Goal: Communication & Community: Answer question/provide support

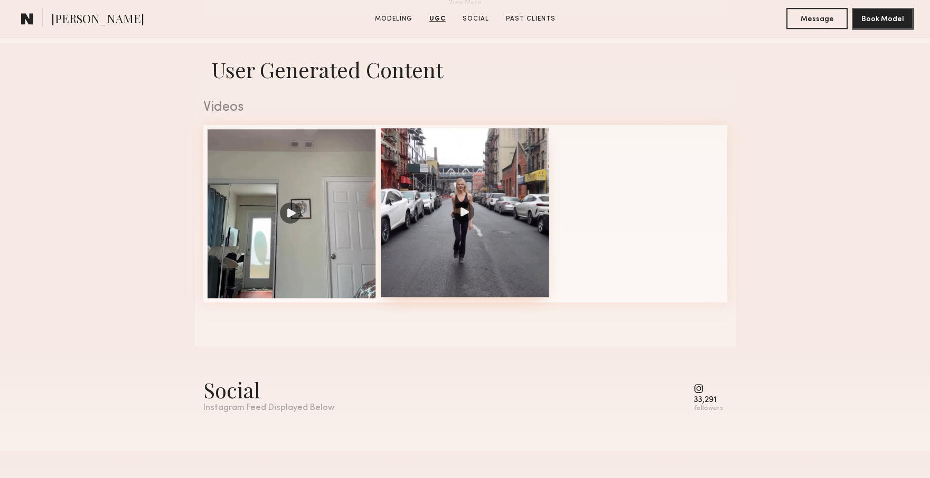
scroll to position [1003, 0]
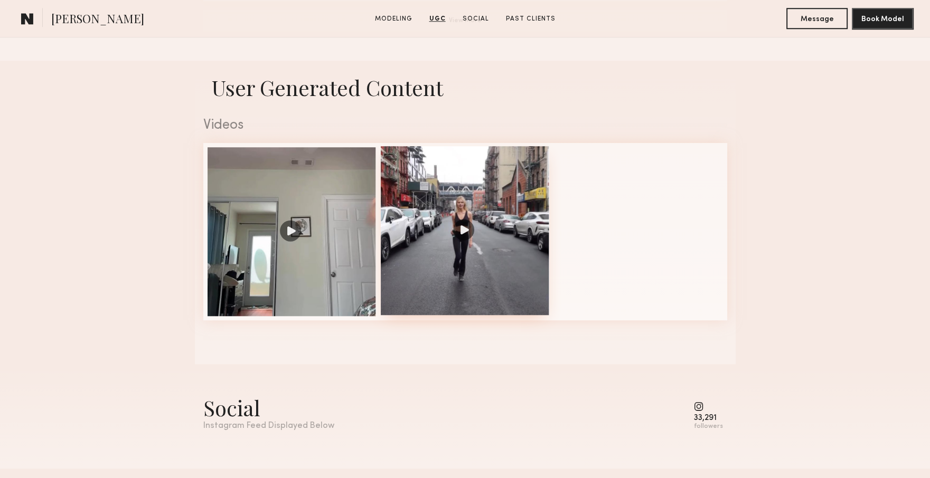
click at [475, 254] on div at bounding box center [465, 230] width 169 height 169
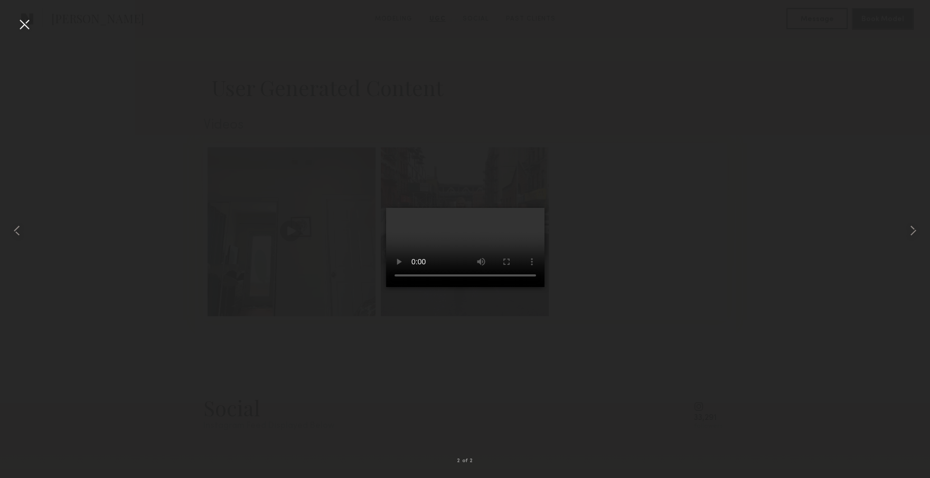
click at [29, 22] on div at bounding box center [24, 24] width 17 height 17
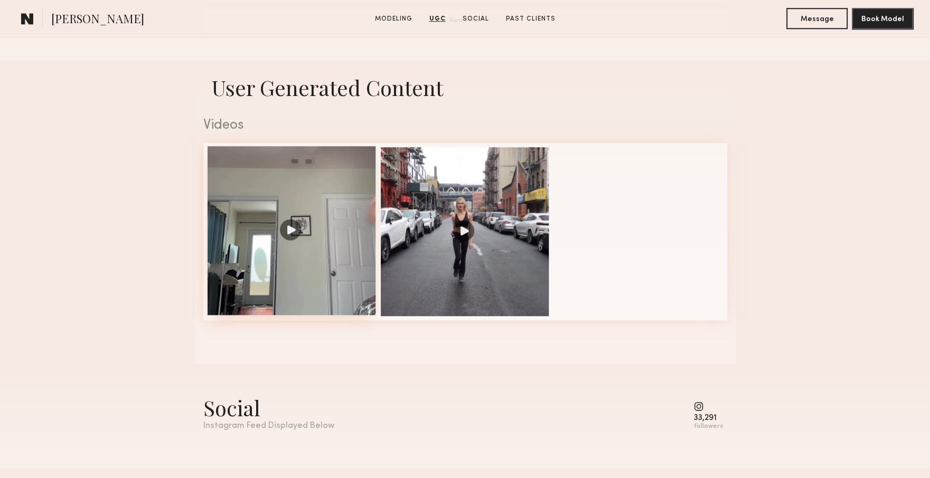
click at [289, 238] on div at bounding box center [291, 230] width 169 height 169
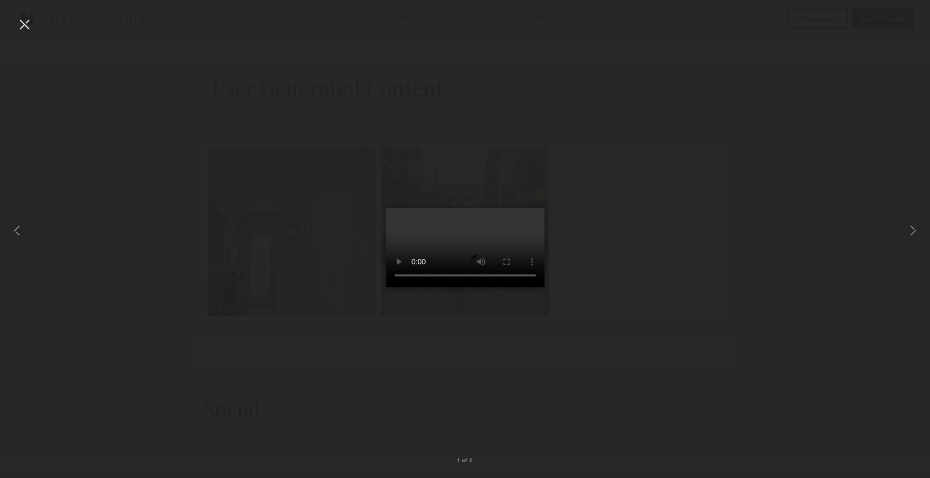
drag, startPoint x: 30, startPoint y: 25, endPoint x: 49, endPoint y: 3, distance: 29.6
click at [27, 26] on div at bounding box center [24, 24] width 17 height 17
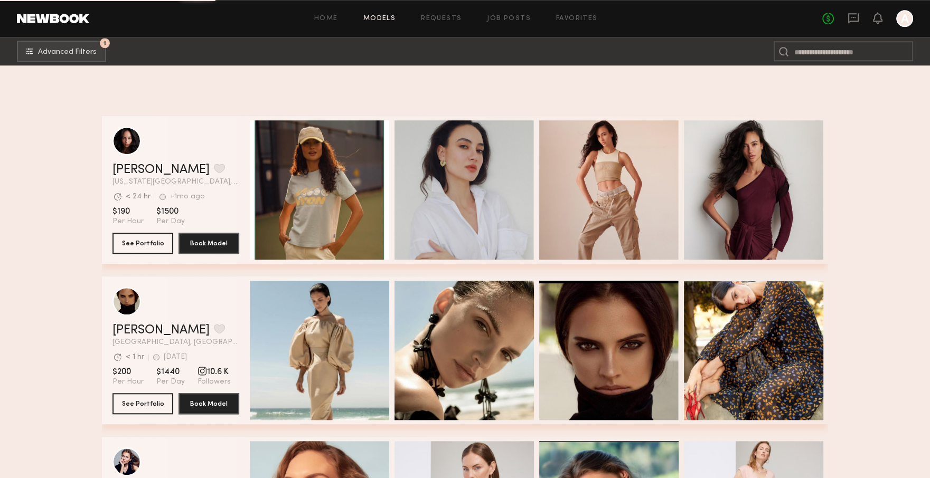
scroll to position [47943, 0]
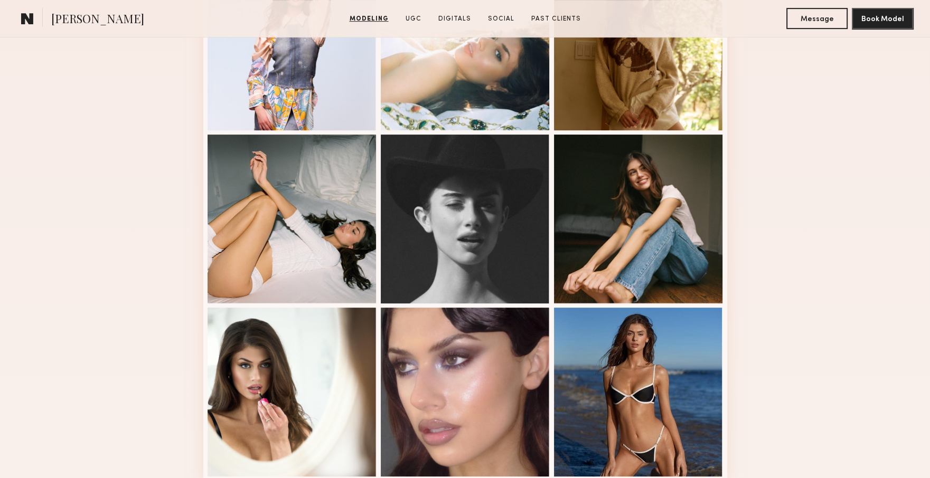
scroll to position [475, 0]
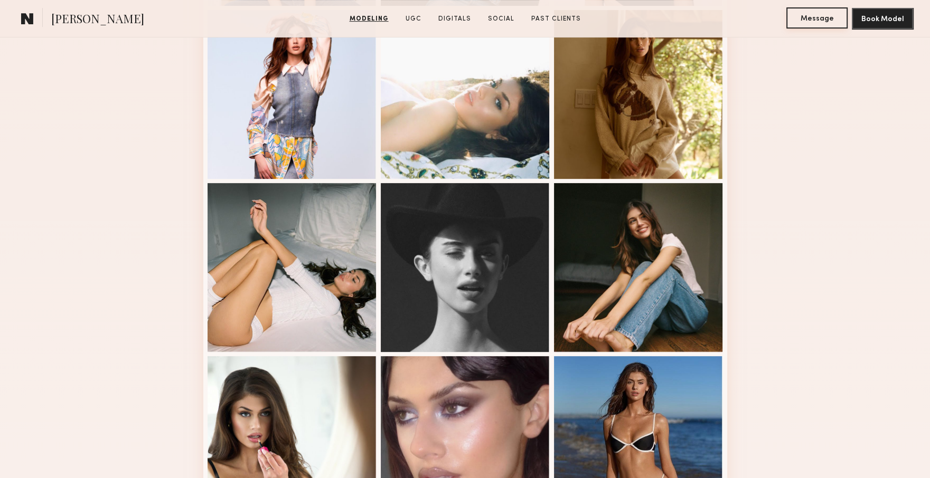
click at [828, 15] on button "Message" at bounding box center [816, 17] width 61 height 21
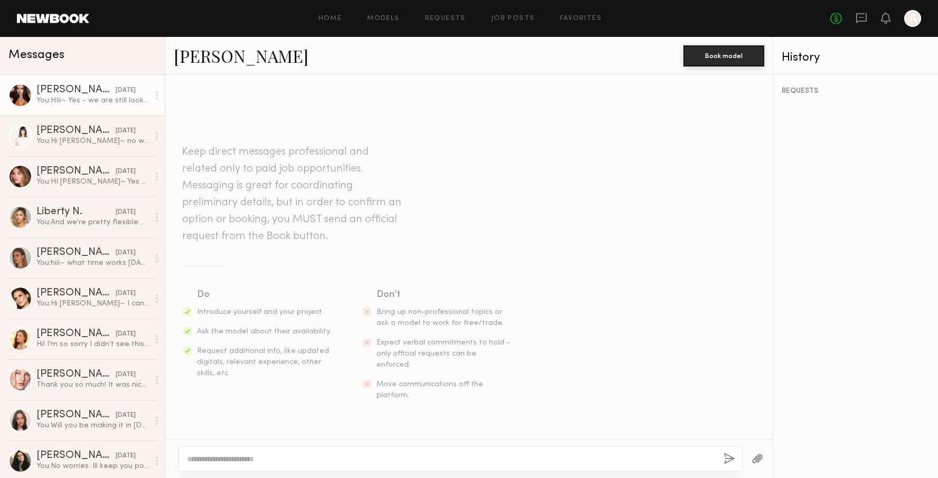
click at [60, 106] on div "You: HIii~ Yes - we are still looking for models! Are you available soon to com…" at bounding box center [92, 101] width 112 height 10
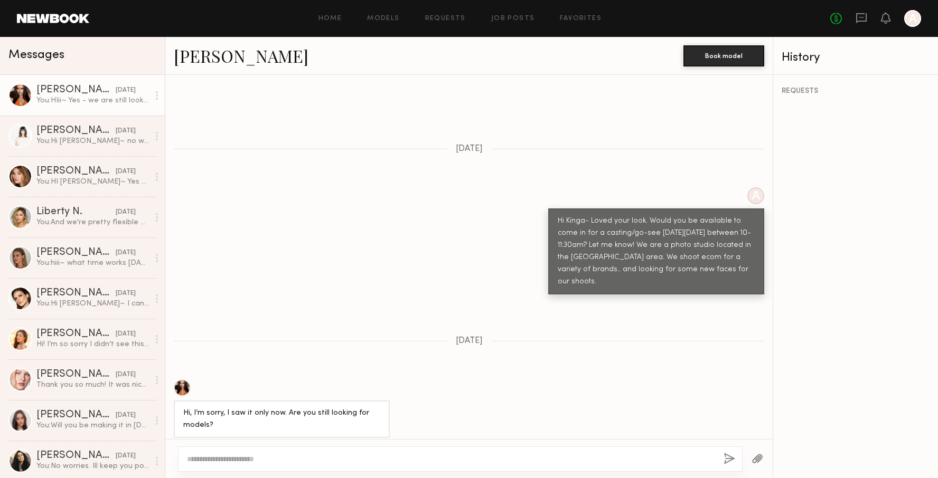
scroll to position [238, 0]
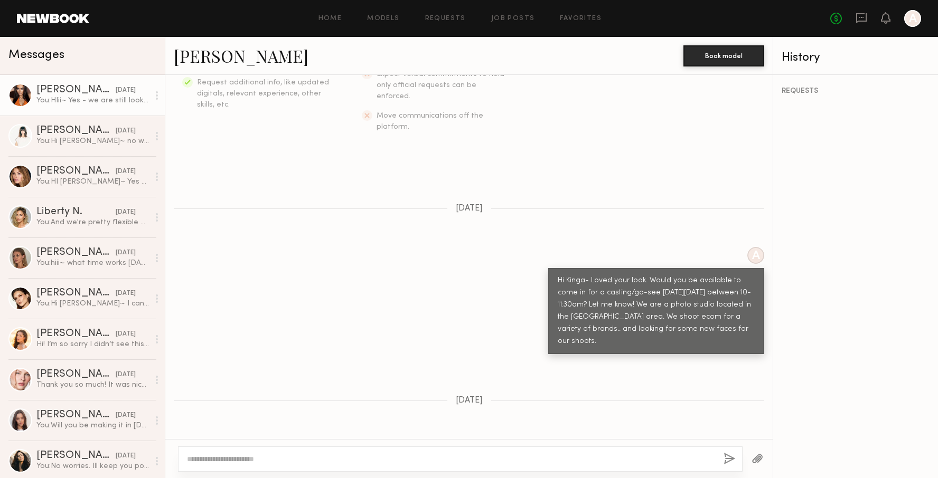
drag, startPoint x: 588, startPoint y: 323, endPoint x: 551, endPoint y: 258, distance: 75.0
click at [557, 275] on div "Hi Kinga- Loved your look. Would you be available to come in for a casting/go-s…" at bounding box center [655, 311] width 197 height 73
copy div "Hi Kinga- Loved your look. Would you be available to come in for a casting/go-s…"
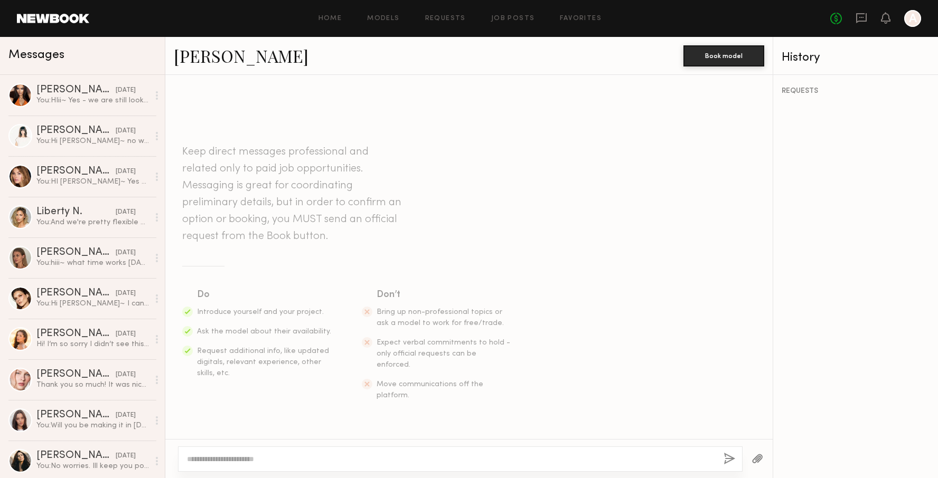
click at [273, 463] on textarea at bounding box center [451, 459] width 528 height 11
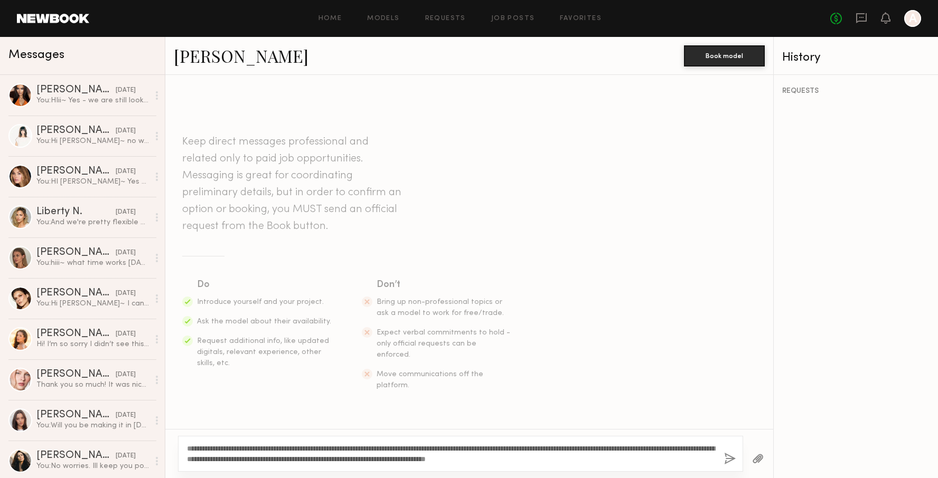
click at [211, 449] on textarea "**********" at bounding box center [451, 453] width 528 height 21
drag, startPoint x: 507, startPoint y: 450, endPoint x: 529, endPoint y: 448, distance: 22.3
click at [529, 448] on textarea "**********" at bounding box center [451, 453] width 528 height 21
click at [583, 445] on textarea "**********" at bounding box center [451, 453] width 528 height 21
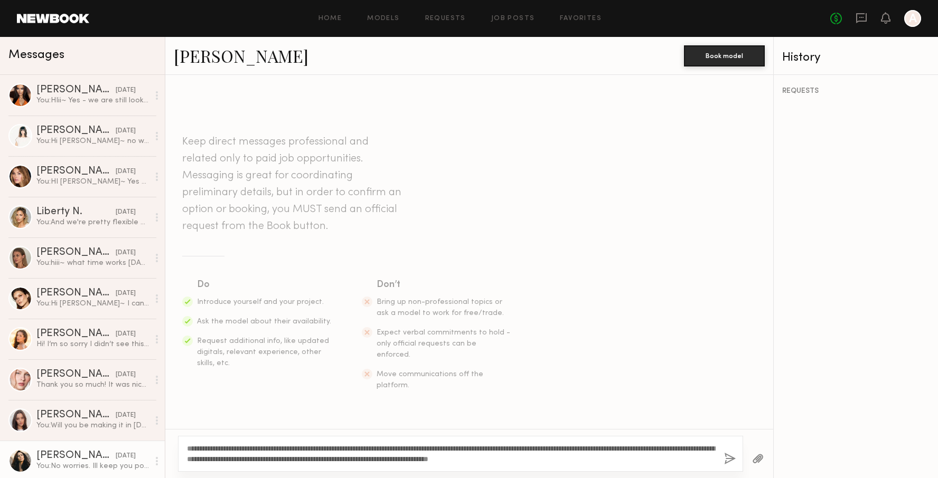
drag, startPoint x: 669, startPoint y: 461, endPoint x: 148, endPoint y: 446, distance: 521.2
click at [148, 446] on div "Messages Kinga O. 07/25/2025 You: HIii~ Yes - we are still looking for models! …" at bounding box center [469, 257] width 938 height 441
type textarea "**********"
click at [735, 457] on button "button" at bounding box center [730, 459] width 12 height 13
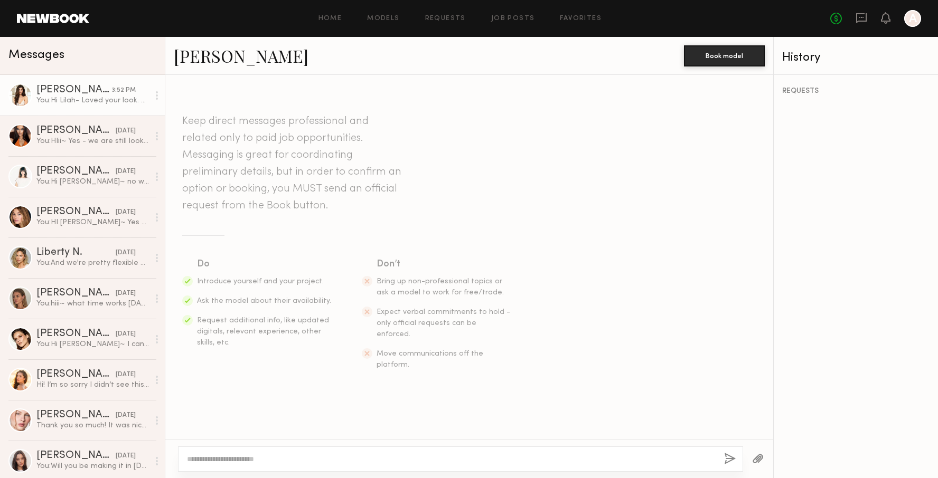
scroll to position [138, 0]
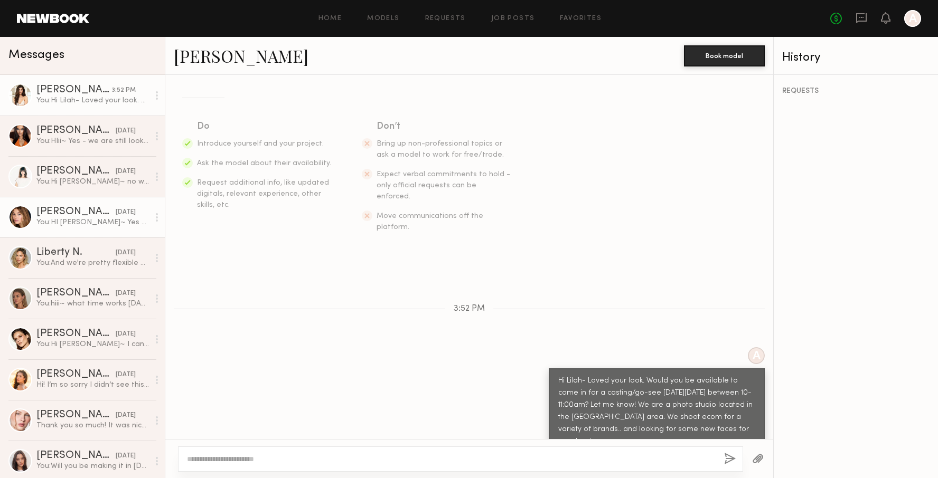
click at [55, 224] on div "You: HI Kristina~ Yes - we do ecom. rate is $125/hr" at bounding box center [92, 222] width 112 height 10
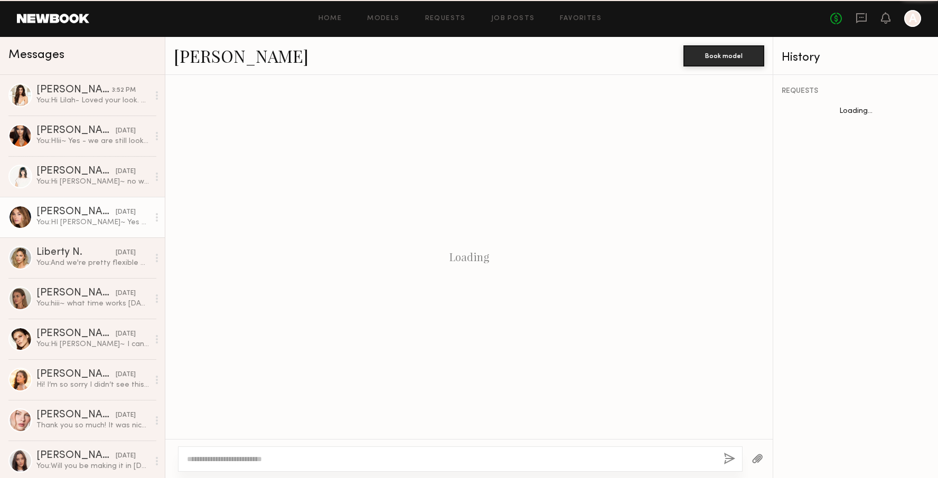
scroll to position [721, 0]
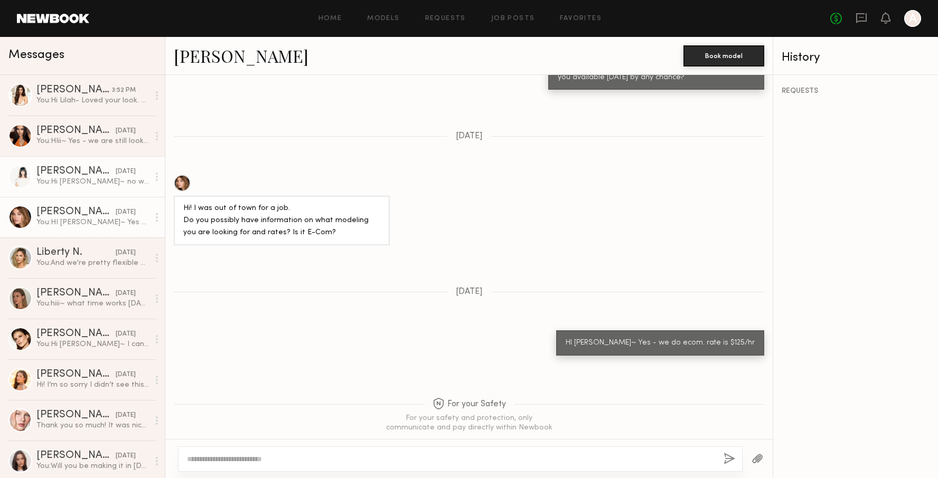
click at [83, 178] on div "You: Hi Sam~ no worries at all! And yes - would still love to work together. We…" at bounding box center [92, 182] width 112 height 10
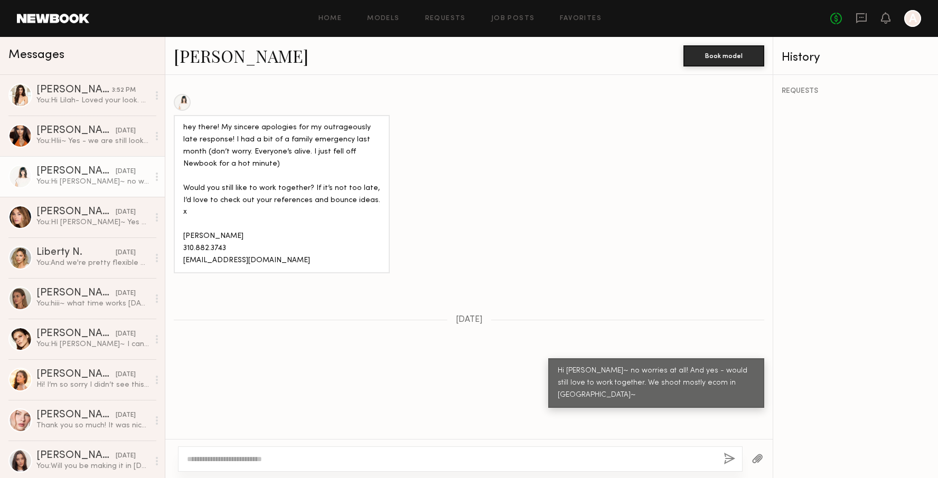
scroll to position [534, 0]
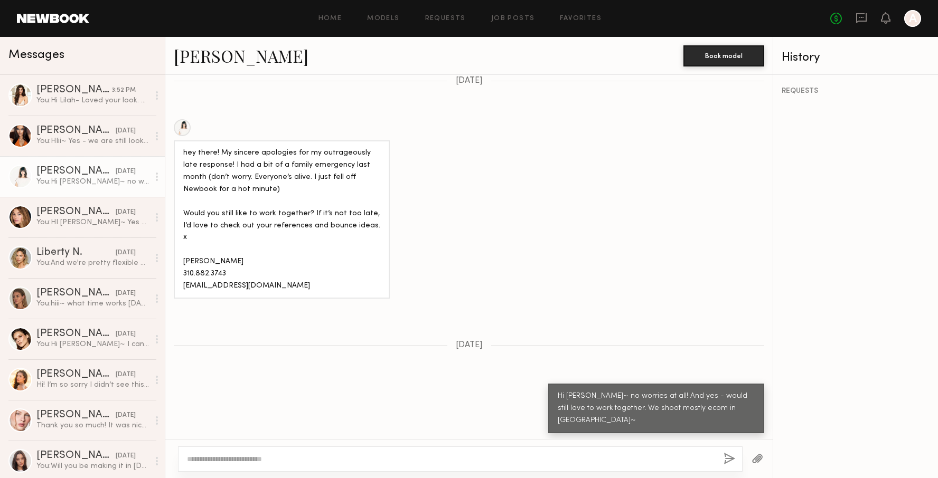
click at [276, 452] on div at bounding box center [460, 459] width 564 height 25
click at [270, 461] on textarea at bounding box center [451, 459] width 528 height 11
type textarea "**********"
click at [729, 457] on button "button" at bounding box center [730, 459] width 12 height 13
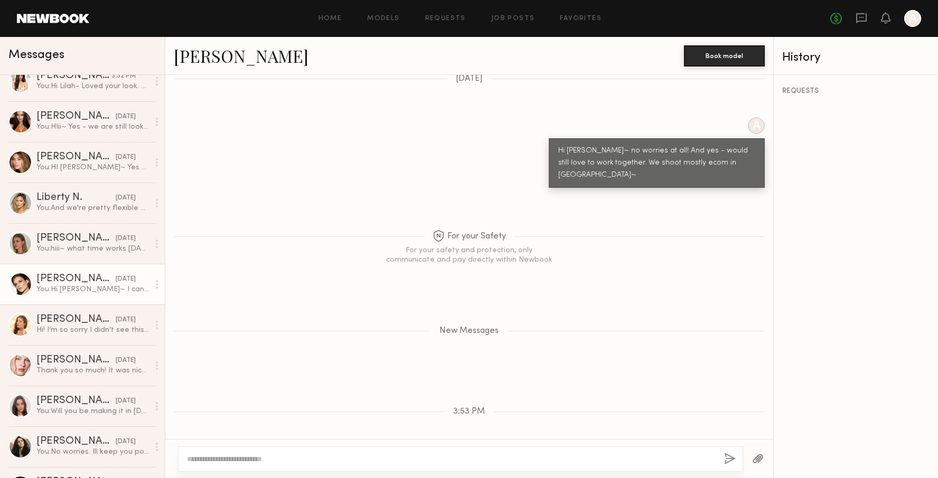
scroll to position [0, 0]
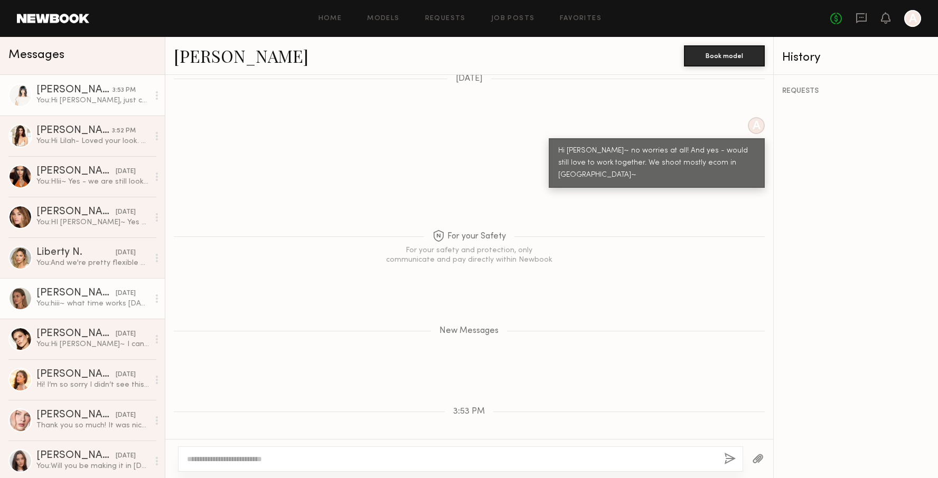
click at [116, 290] on div "05/13/2025" at bounding box center [126, 294] width 20 height 10
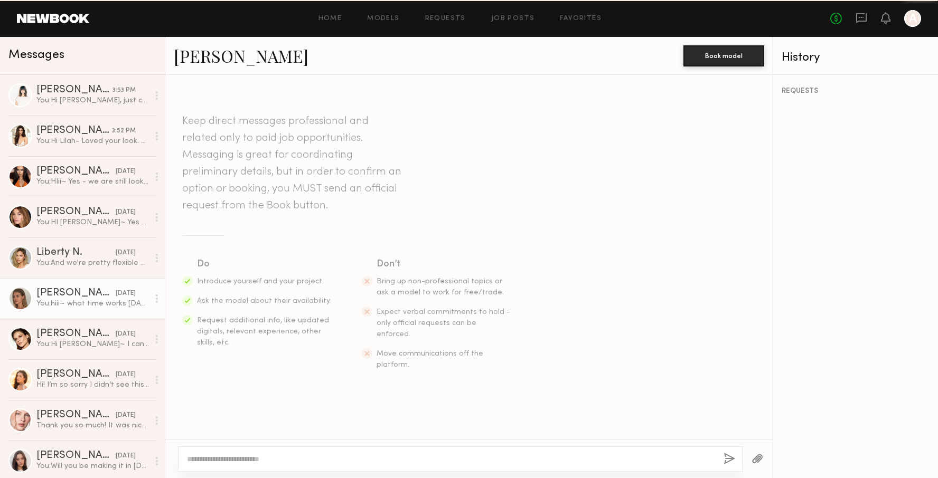
scroll to position [911, 0]
